Goal: Task Accomplishment & Management: Manage account settings

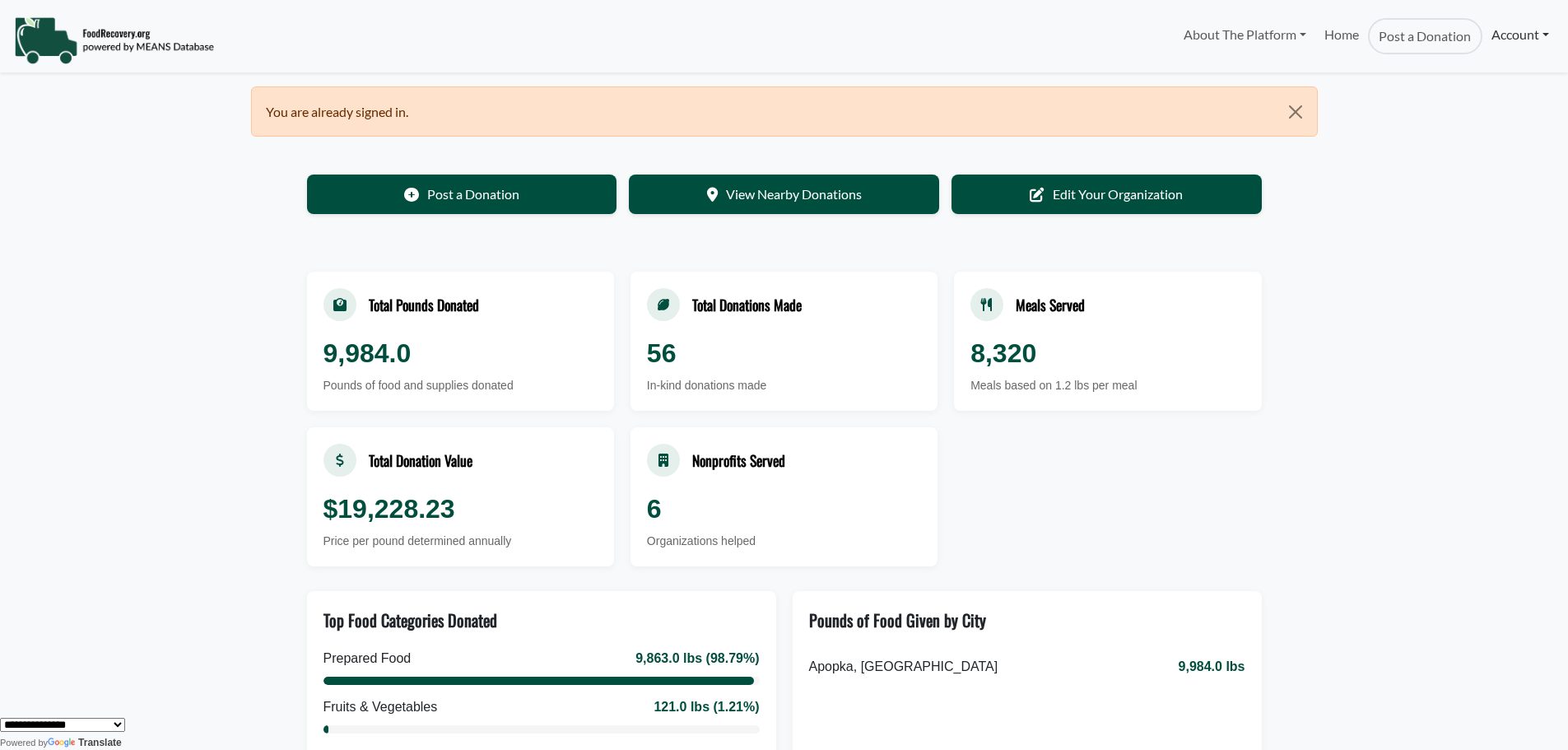
click at [1504, 37] on link "Account" at bounding box center [1520, 35] width 75 height 33
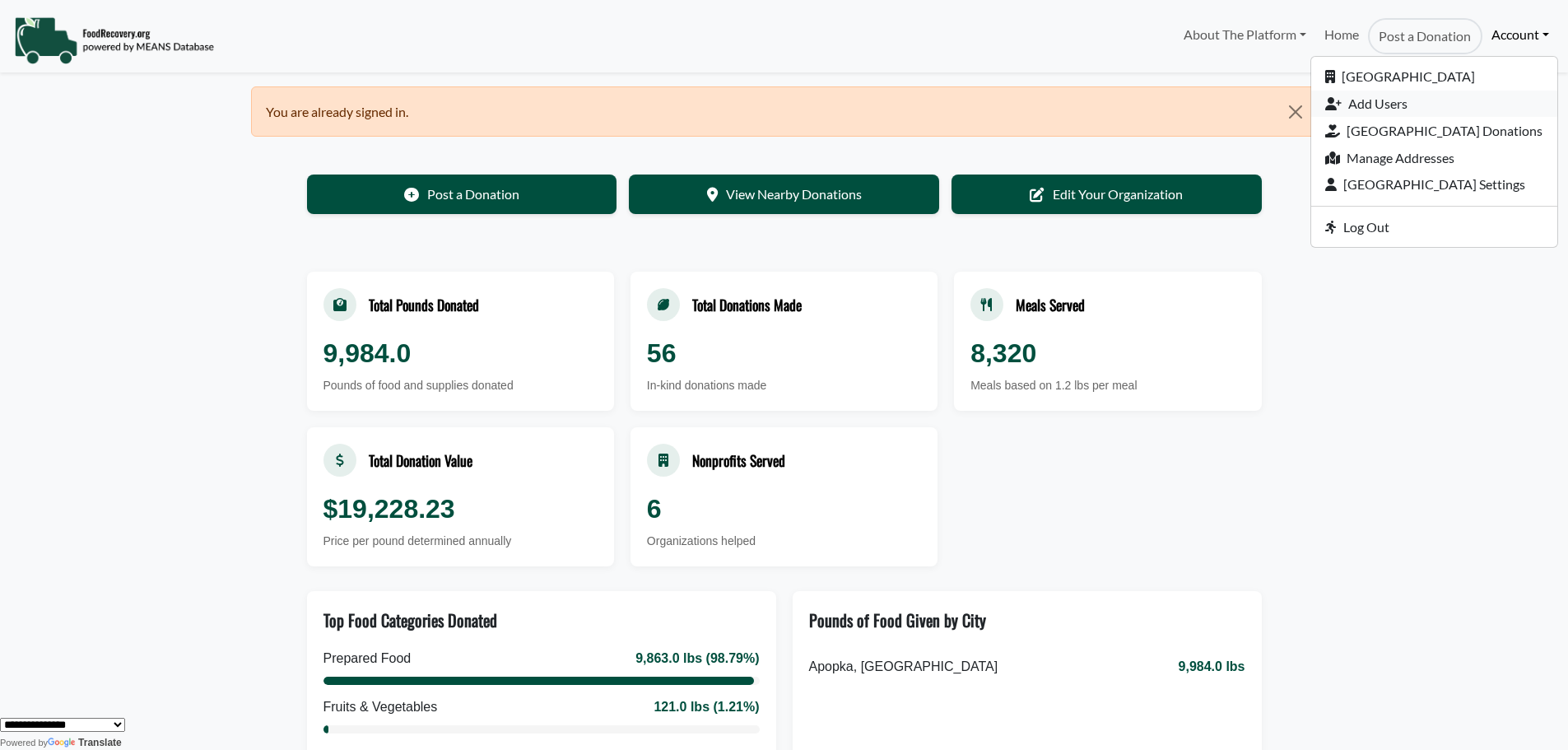
click at [1346, 104] on link "Add Users" at bounding box center [1434, 104] width 246 height 28
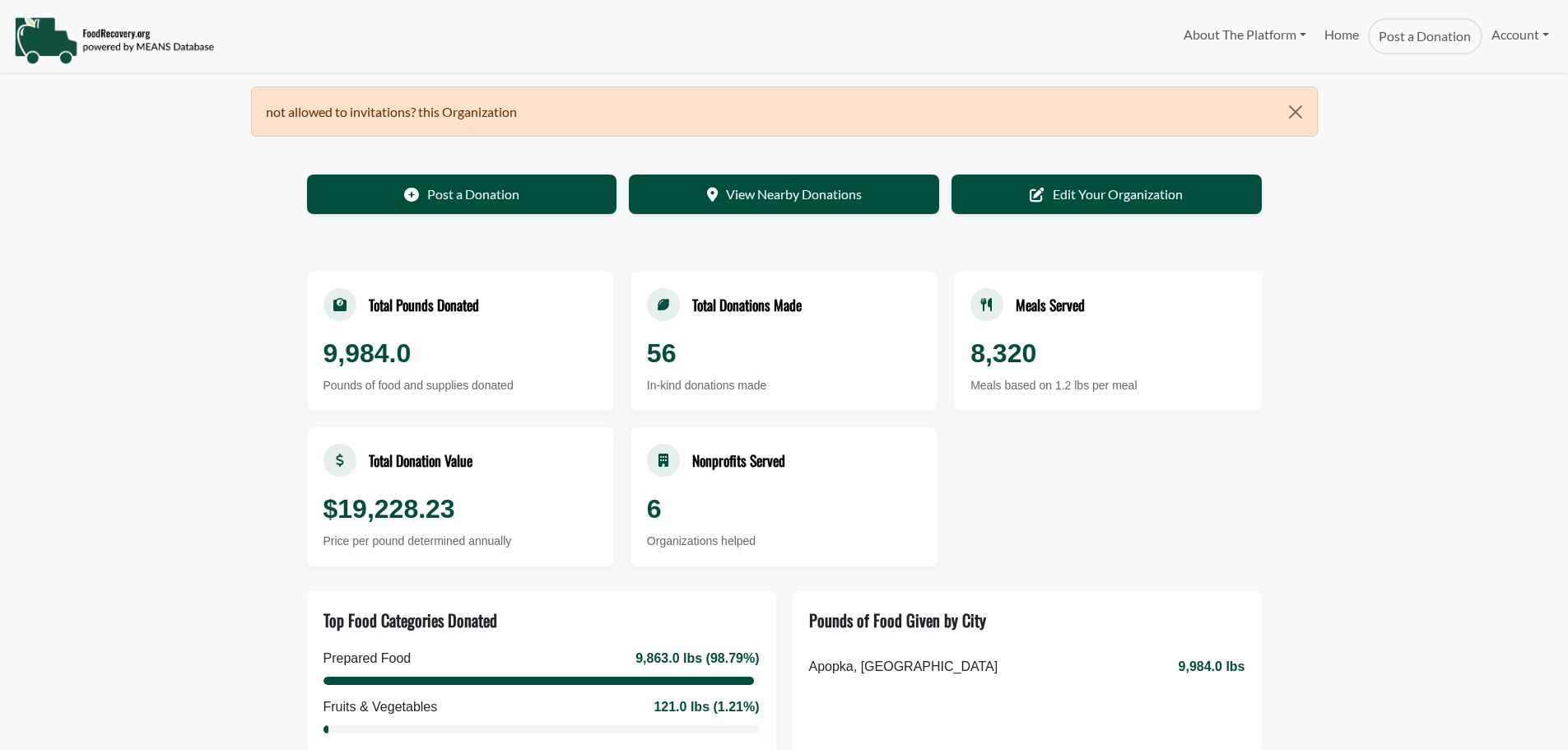
select select "Language Translate Widget"
click at [1524, 35] on link "Account" at bounding box center [1520, 35] width 75 height 33
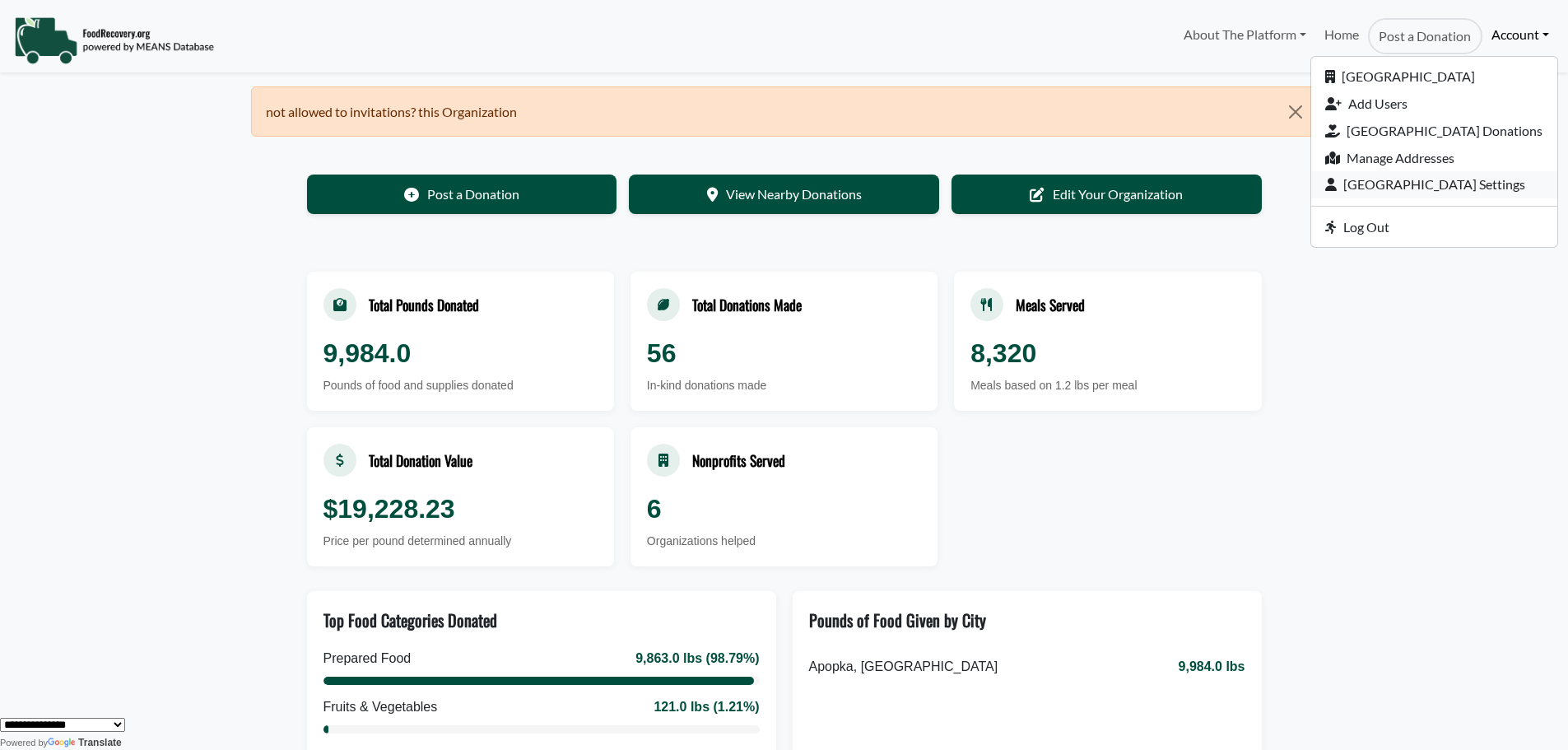
click at [1366, 190] on link "[GEOGRAPHIC_DATA] Settings" at bounding box center [1434, 185] width 246 height 28
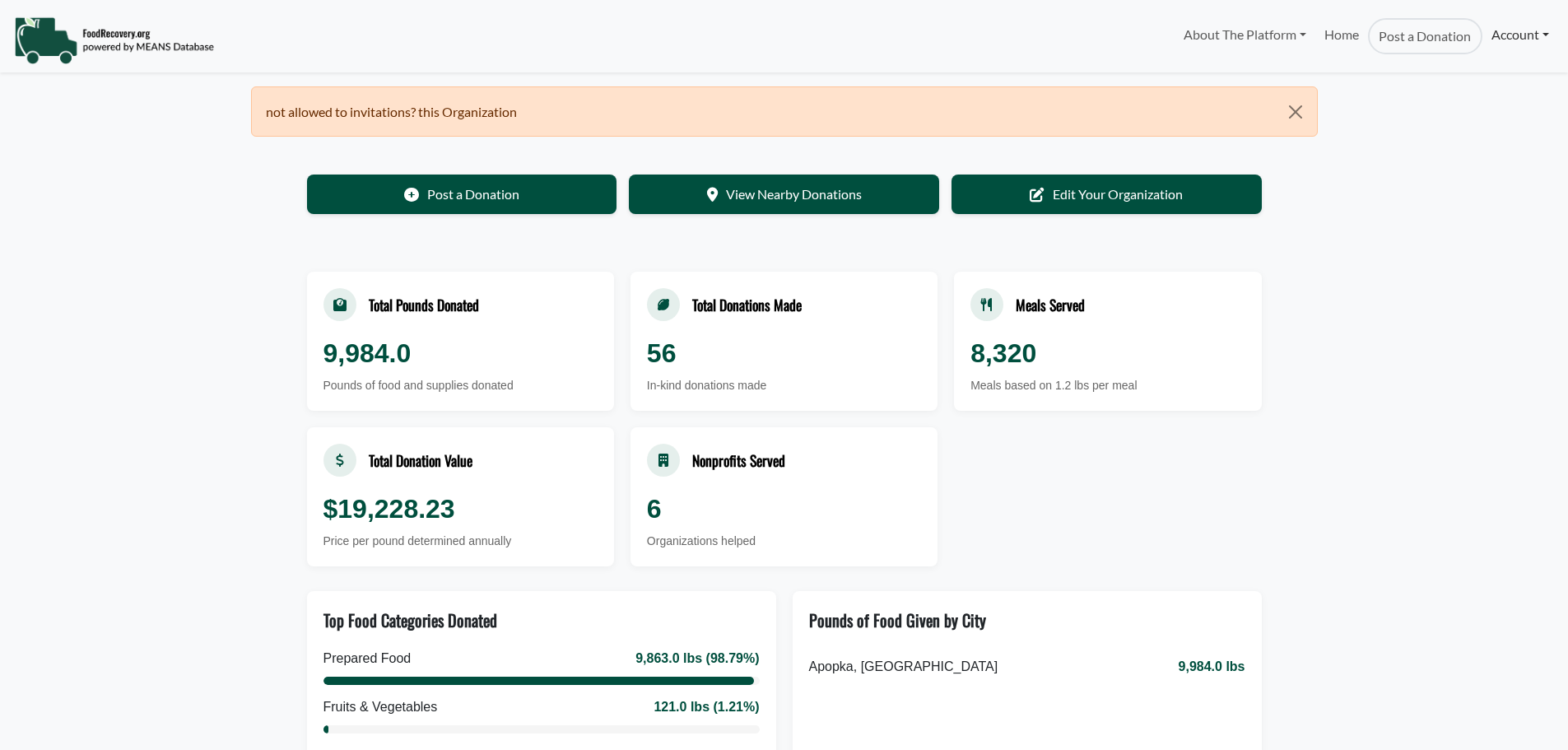
click at [1501, 30] on link "Account" at bounding box center [1520, 35] width 75 height 33
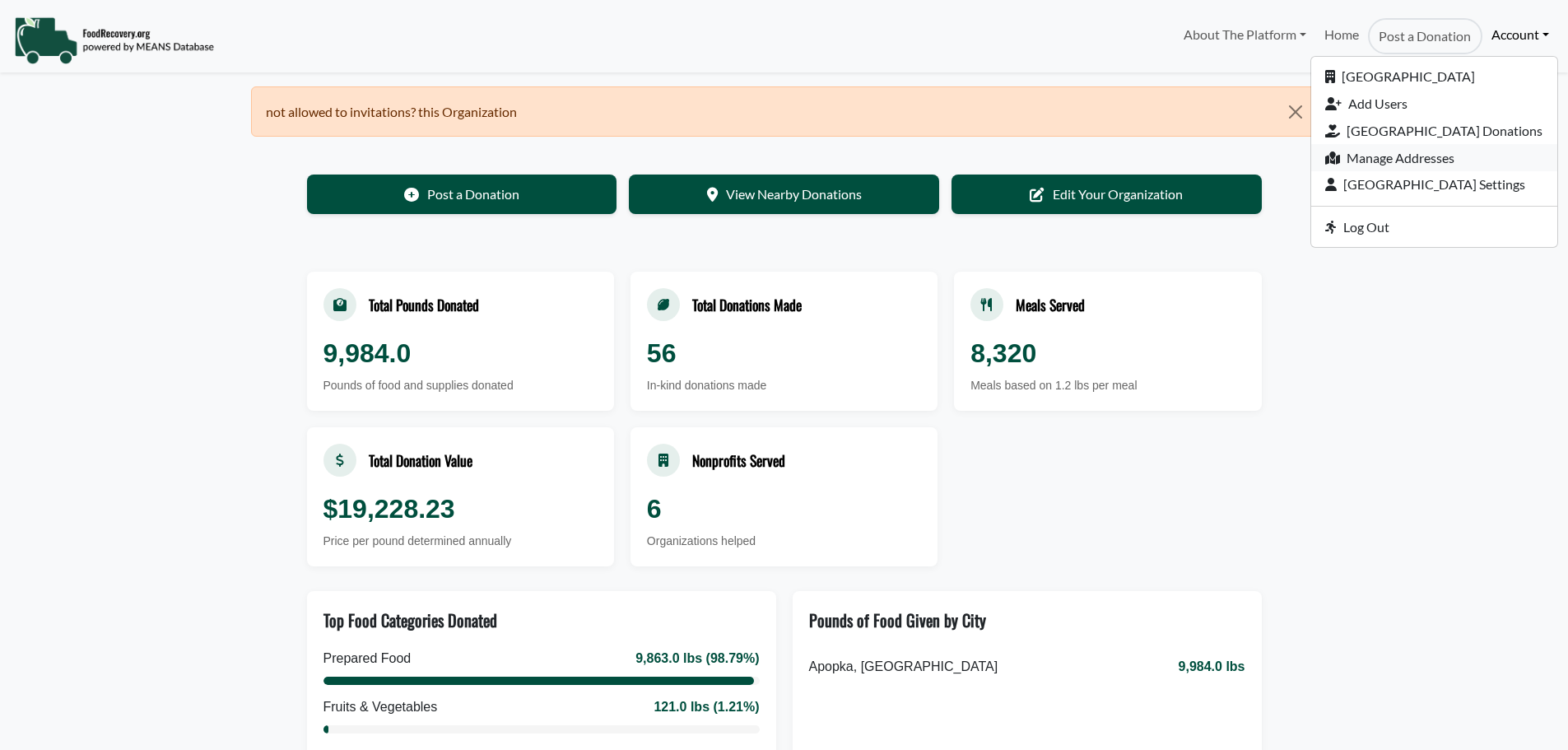
click at [1357, 159] on link "Manage Addresses" at bounding box center [1434, 158] width 246 height 28
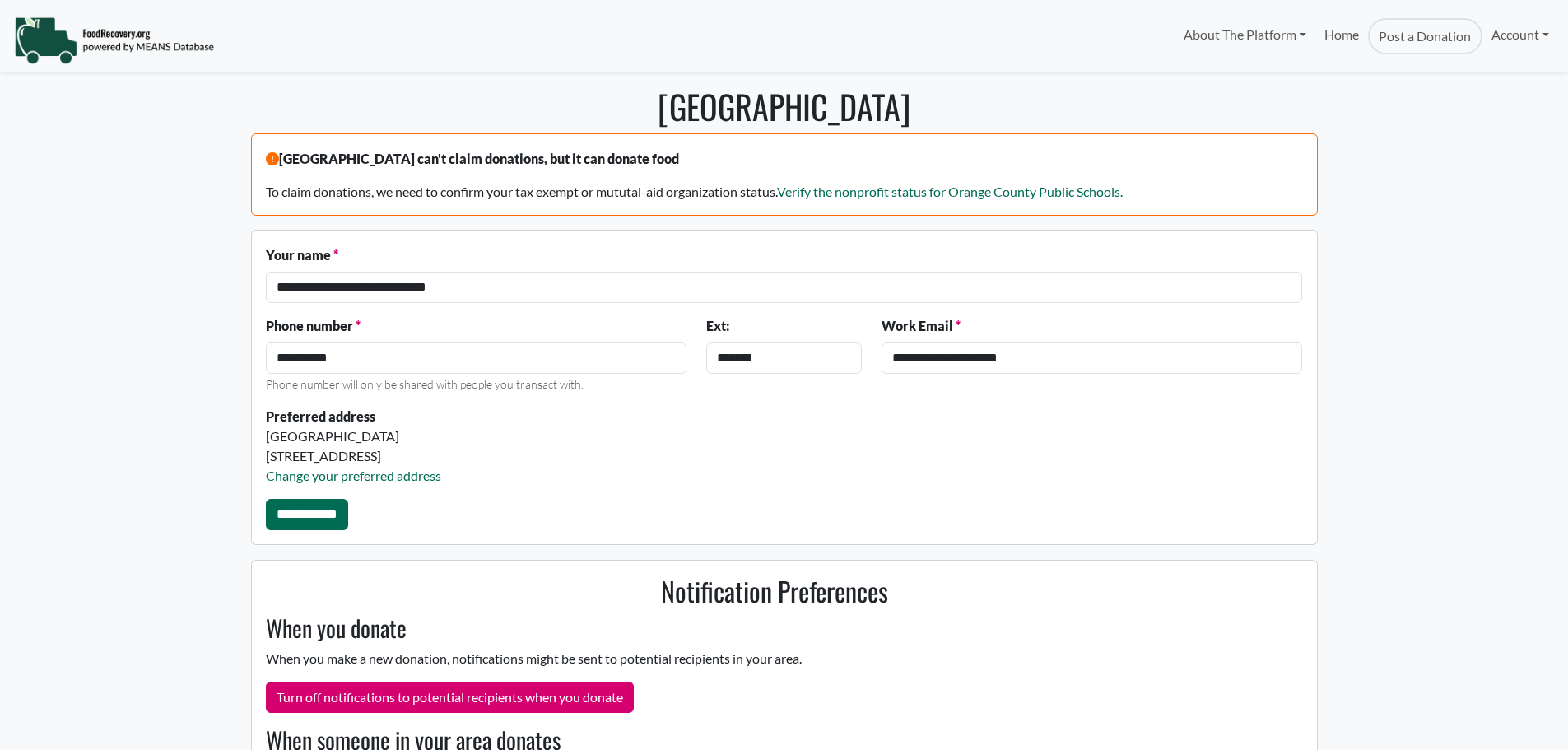
select select "Language Translate Widget"
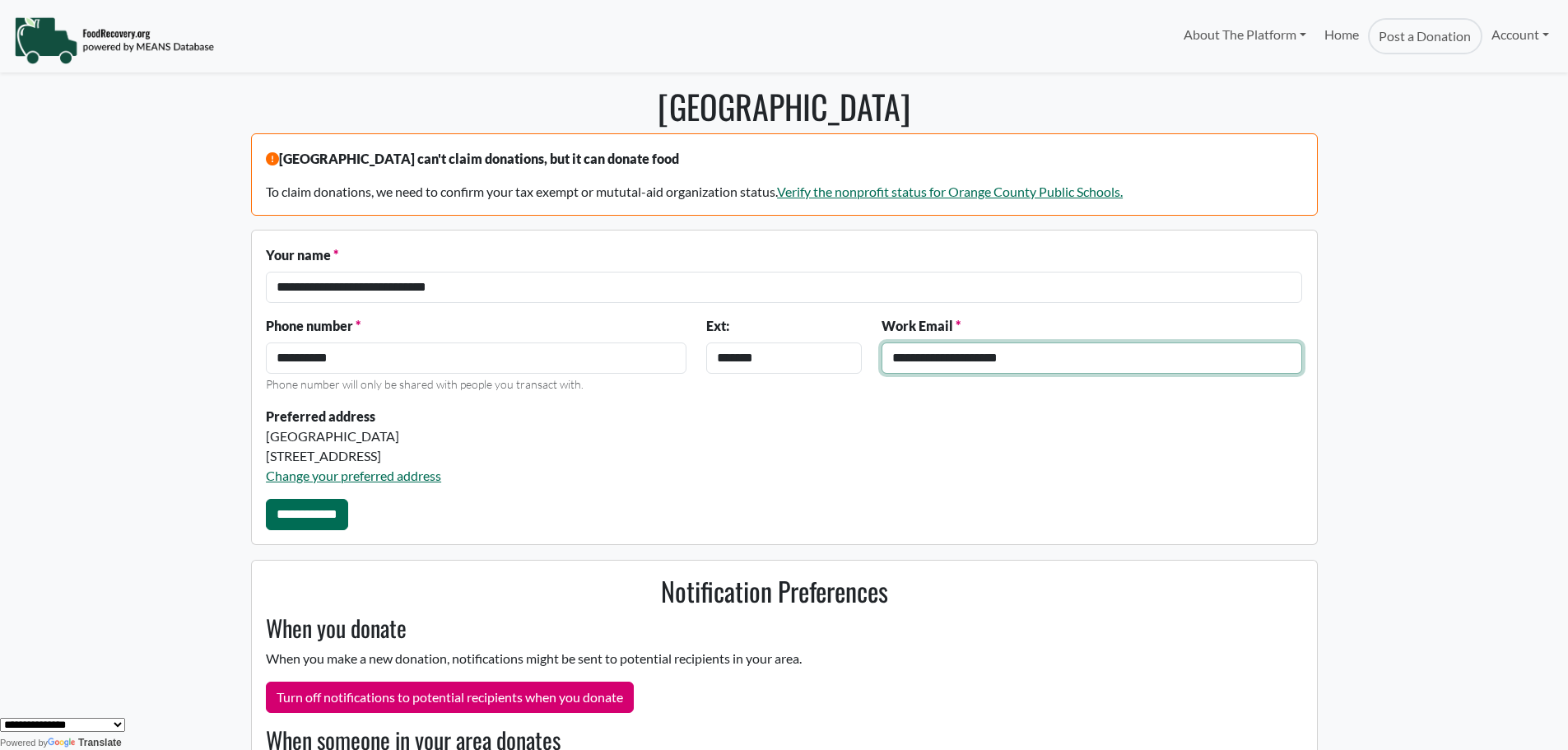
click at [1106, 362] on input "**********" at bounding box center [1091, 358] width 421 height 31
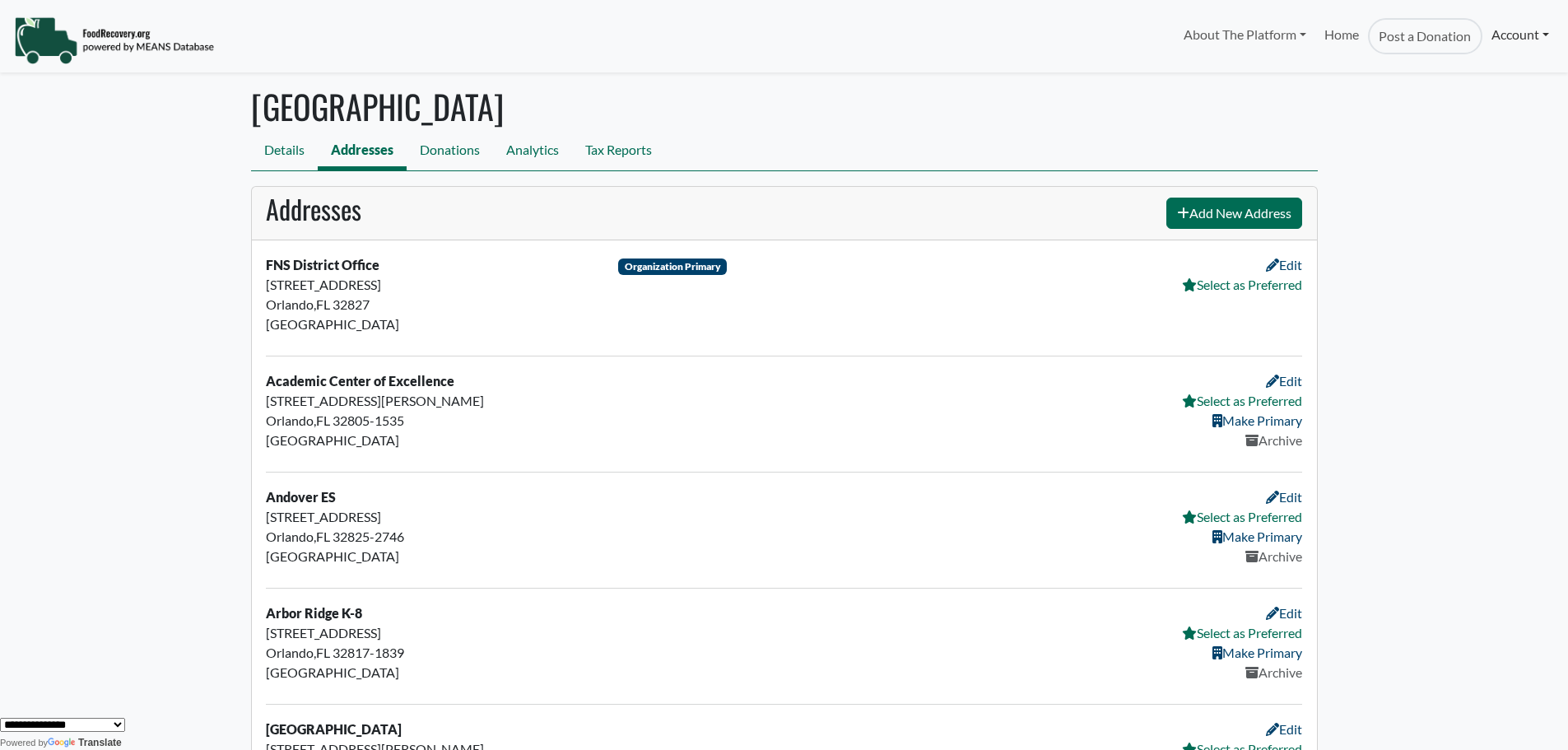
click at [1510, 37] on link "Account" at bounding box center [1520, 35] width 75 height 33
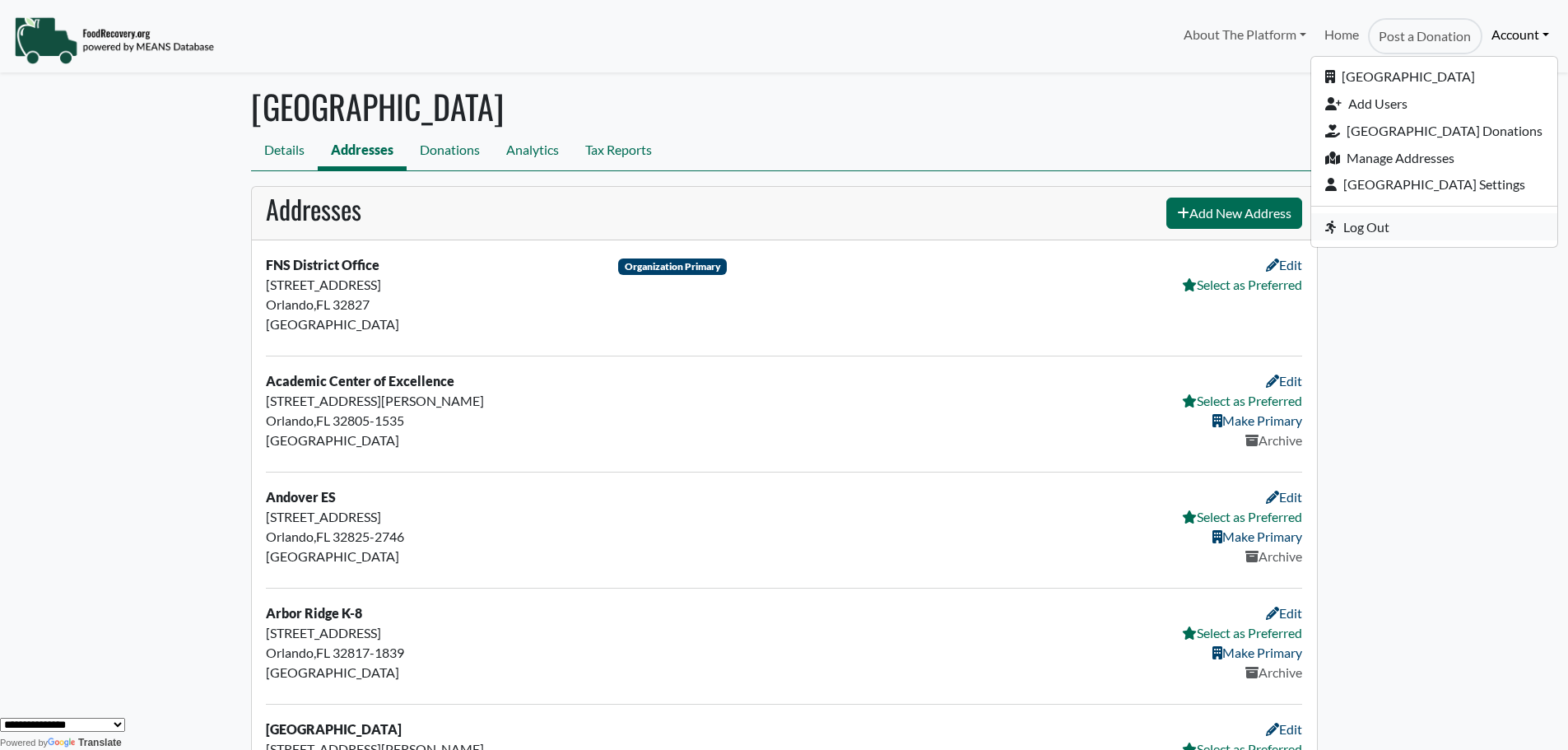
click at [1319, 227] on link "Log Out" at bounding box center [1434, 227] width 246 height 28
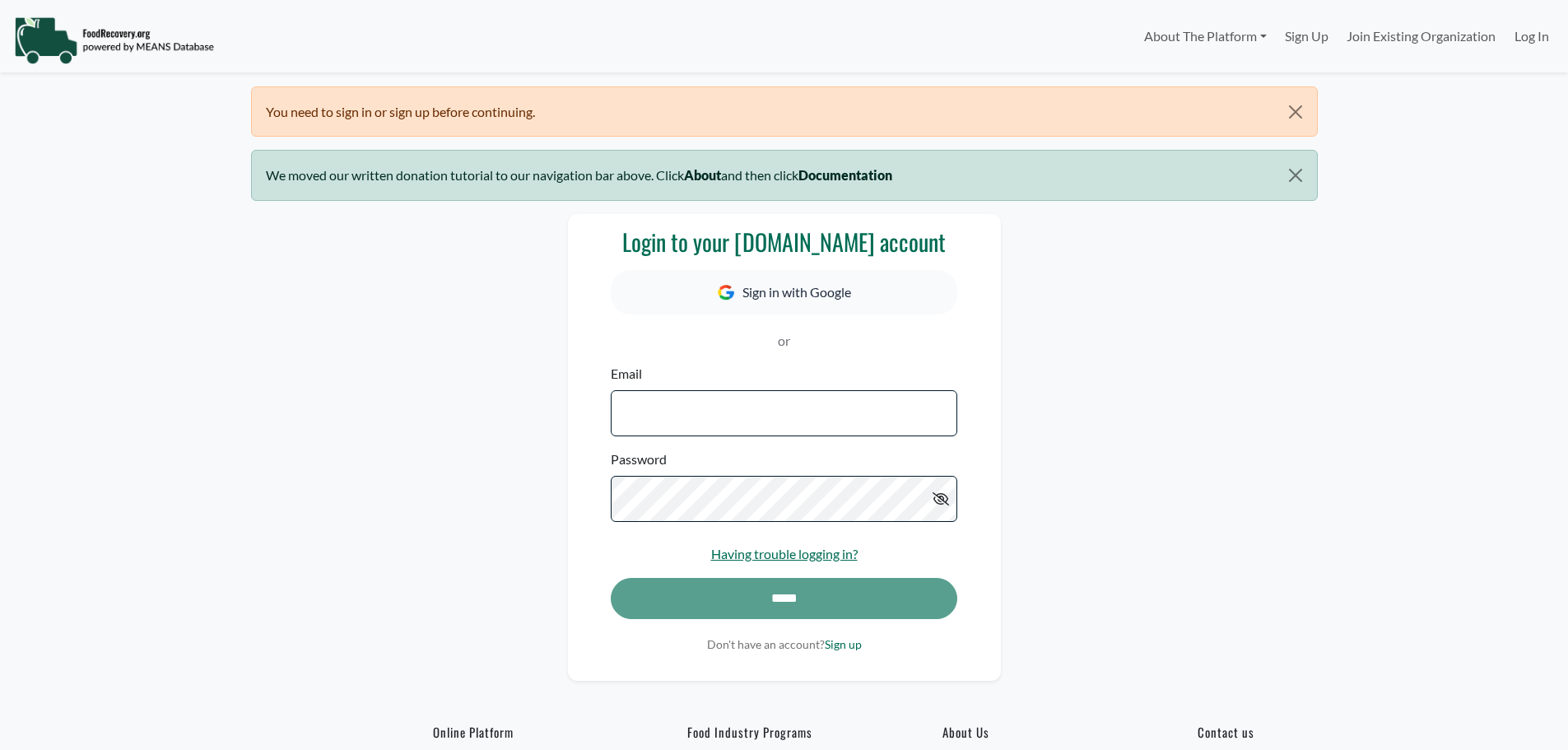
select select "Language Translate Widget"
type input "**********"
click at [940, 496] on icon at bounding box center [940, 499] width 17 height 13
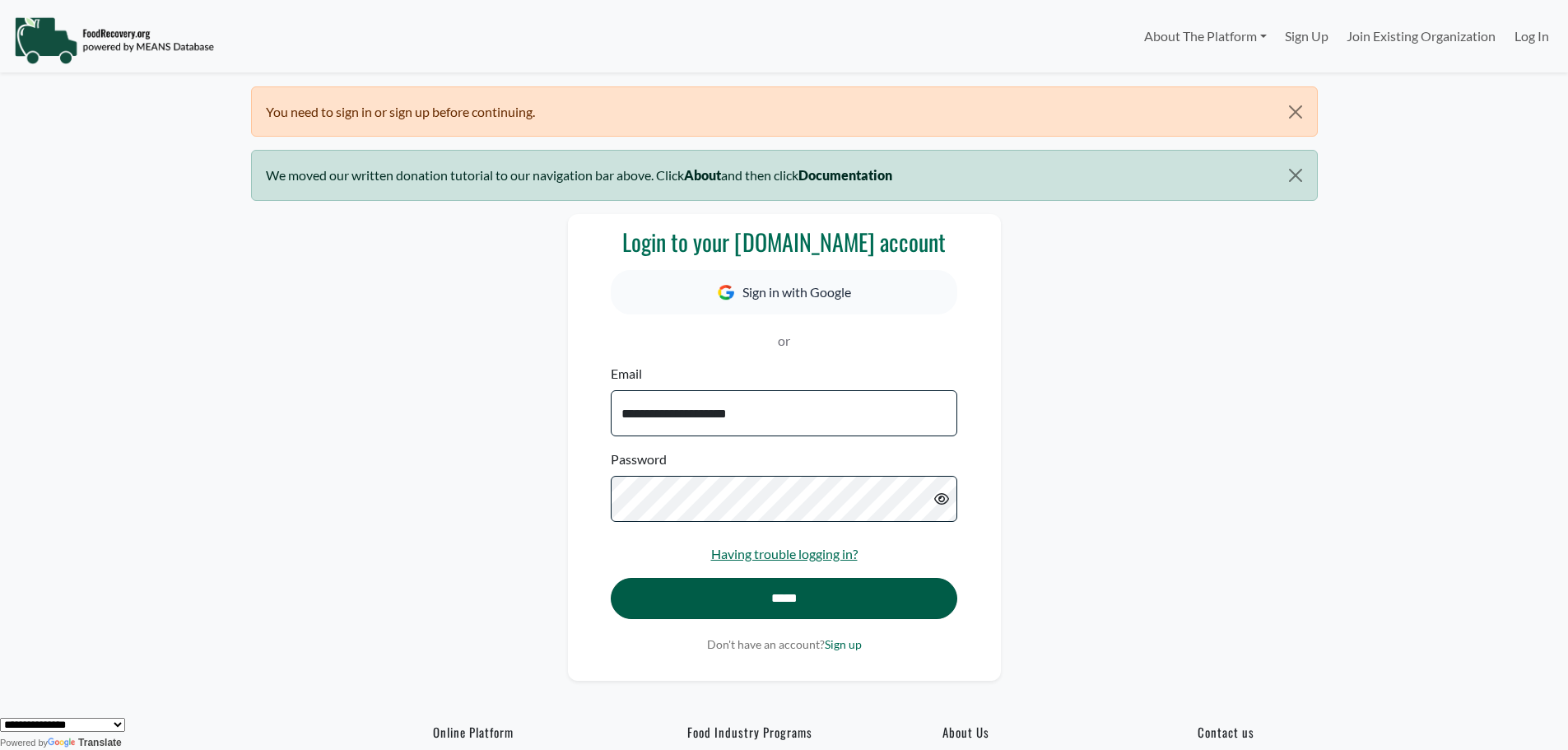
click at [794, 596] on input "*****" at bounding box center [784, 598] width 346 height 41
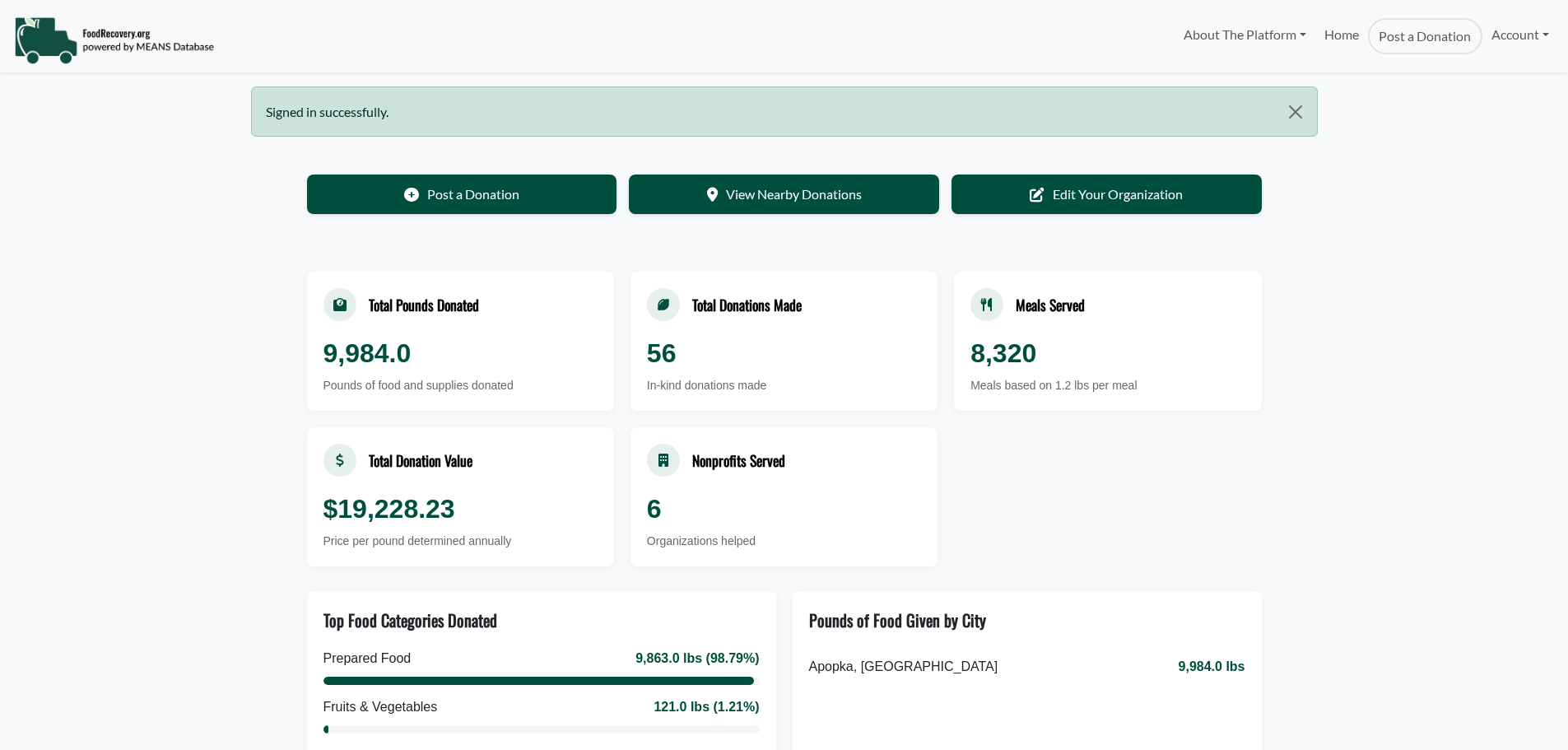
select select "Language Translate Widget"
